Goal: Information Seeking & Learning: Learn about a topic

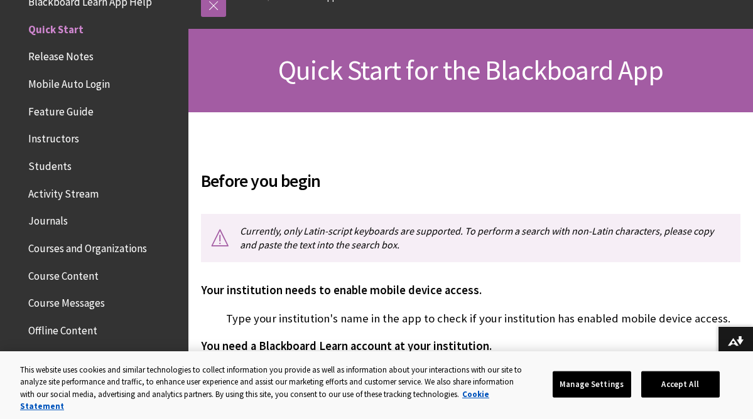
scroll to position [154, 0]
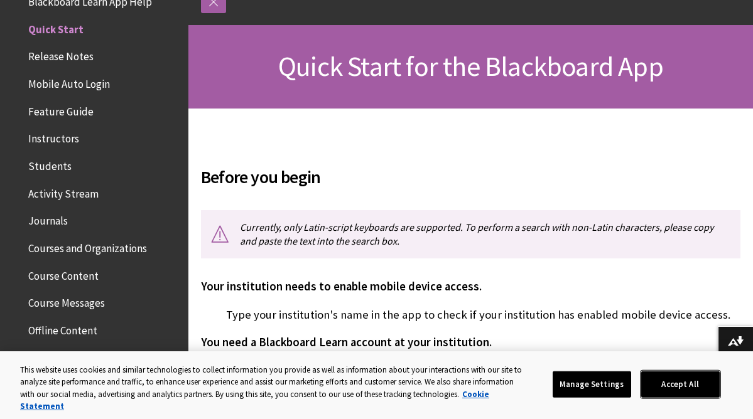
click at [662, 393] on button "Accept All" at bounding box center [680, 385] width 78 height 26
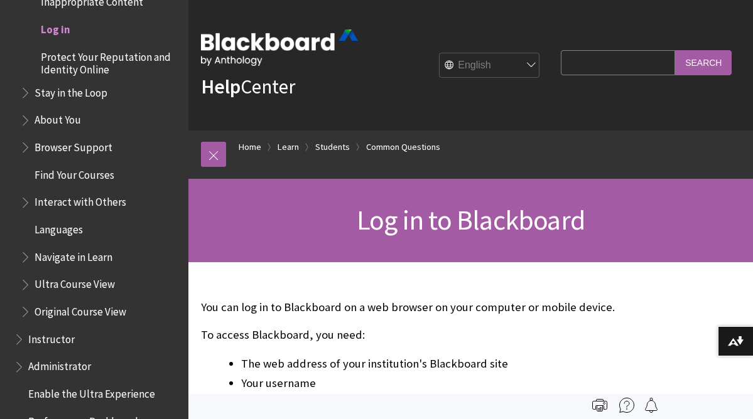
click at [583, 62] on input "Search Query" at bounding box center [617, 62] width 114 height 24
click at [500, 122] on div "Help Center English عربية Català Cymraeg Deutsch Español Suomi Français עברית I…" at bounding box center [470, 65] width 564 height 131
